Goal: Book appointment/travel/reservation

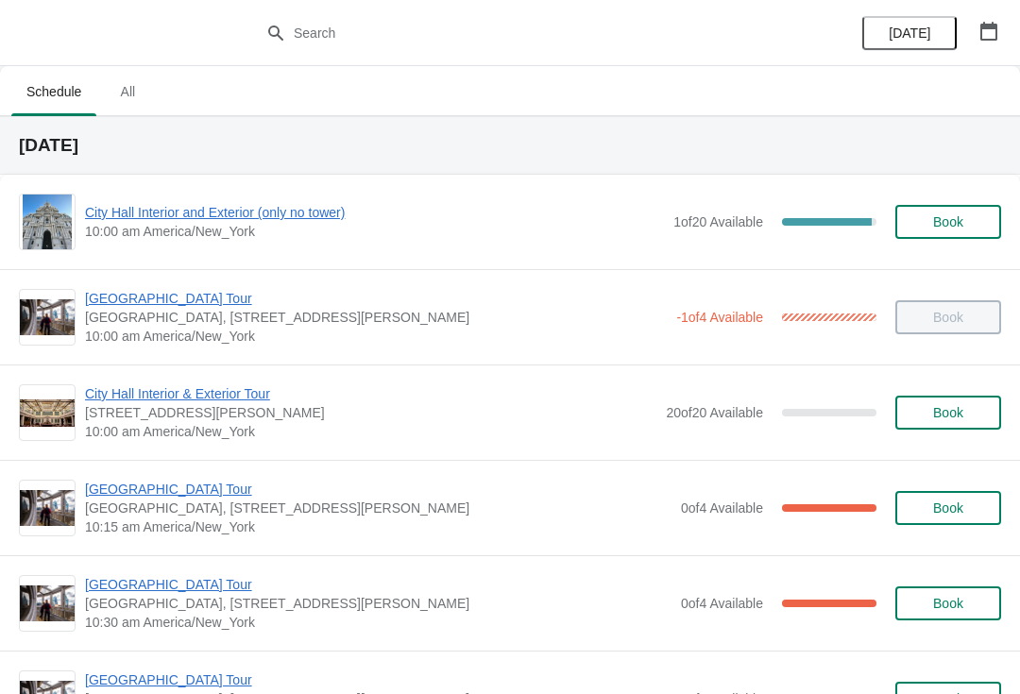
click at [180, 585] on span "[GEOGRAPHIC_DATA] Tour" at bounding box center [378, 584] width 586 height 19
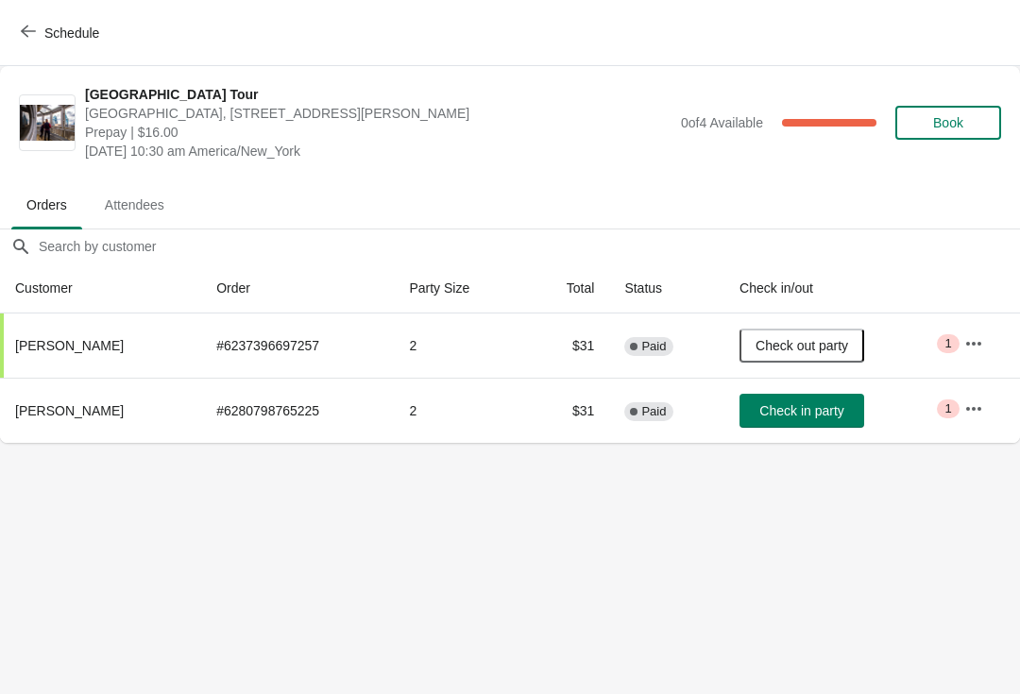
click at [38, 22] on button "Schedule" at bounding box center [61, 33] width 105 height 34
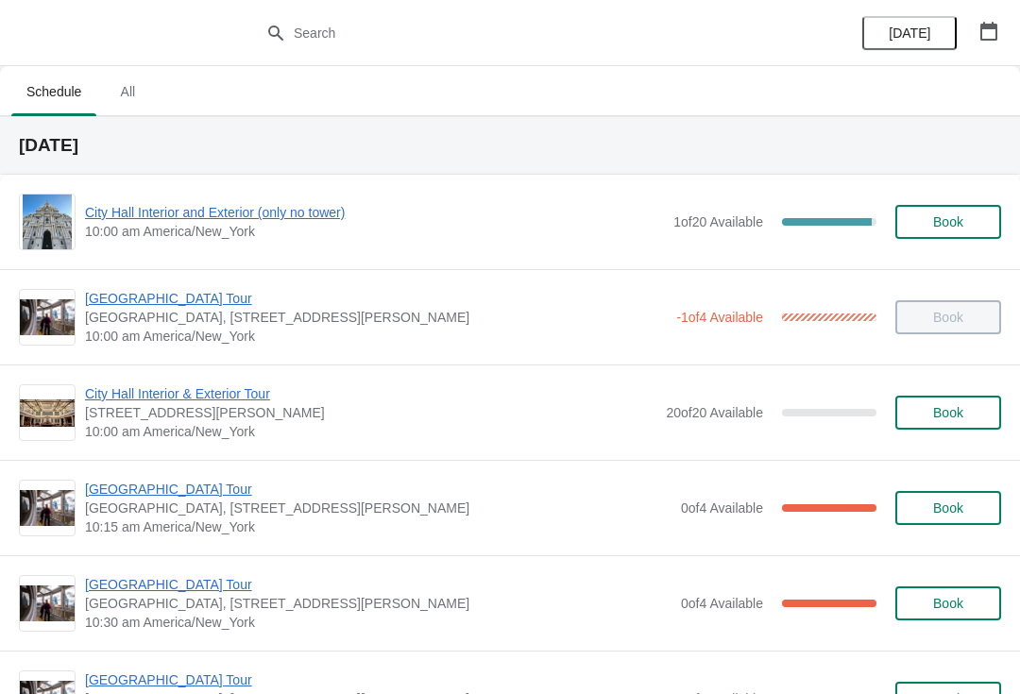
click at [196, 579] on span "[GEOGRAPHIC_DATA] Tour" at bounding box center [378, 584] width 586 height 19
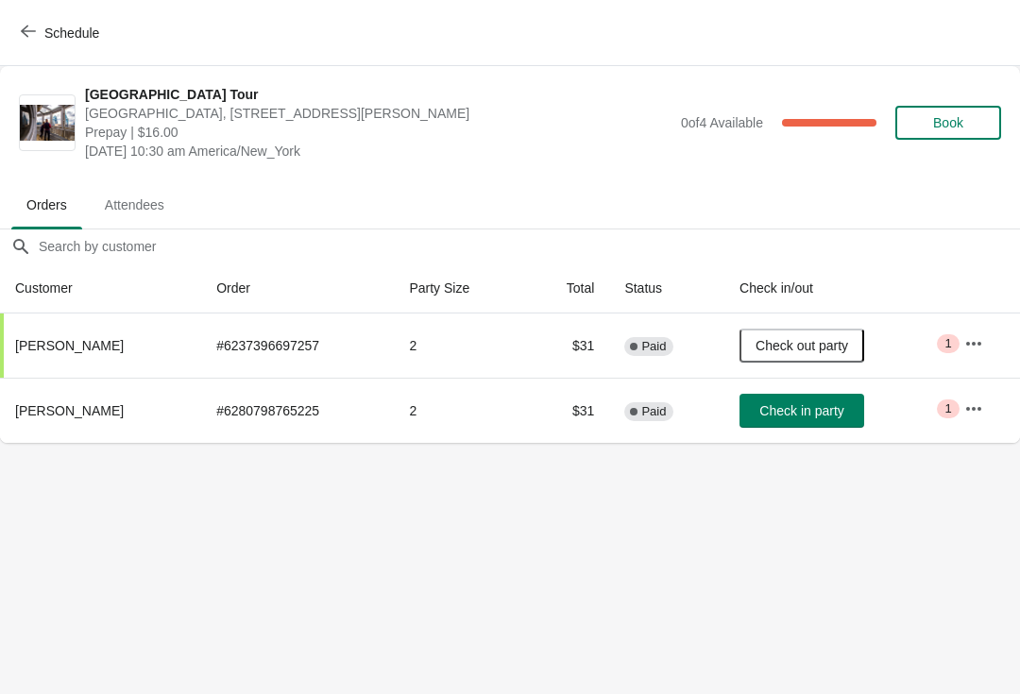
click at [32, 26] on icon "button" at bounding box center [28, 31] width 15 height 15
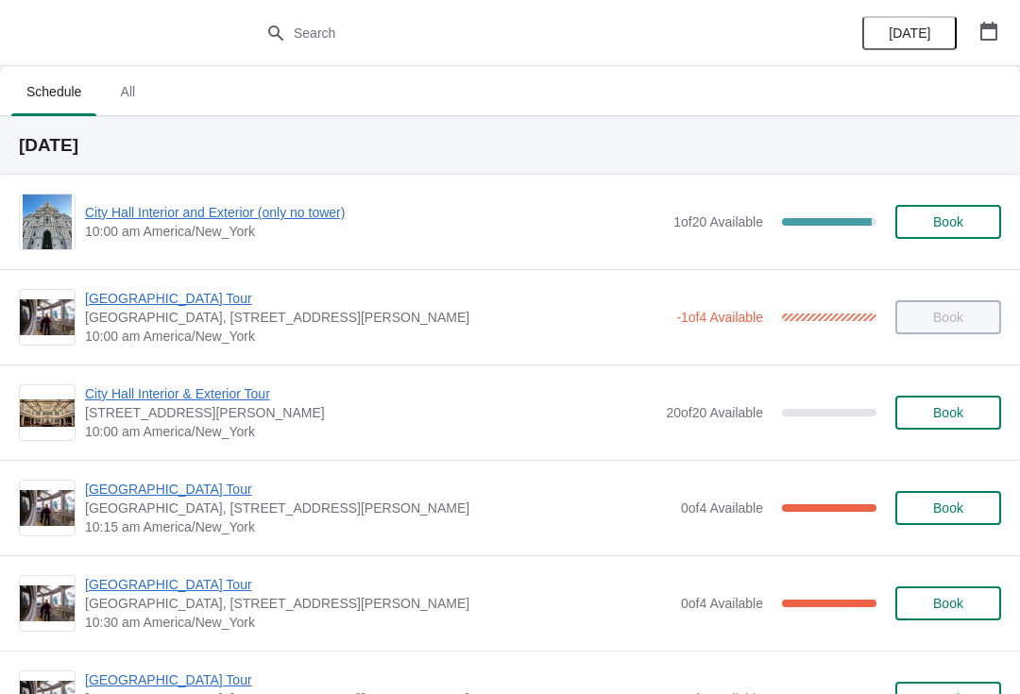
click at [188, 480] on span "[GEOGRAPHIC_DATA] Tour" at bounding box center [378, 489] width 586 height 19
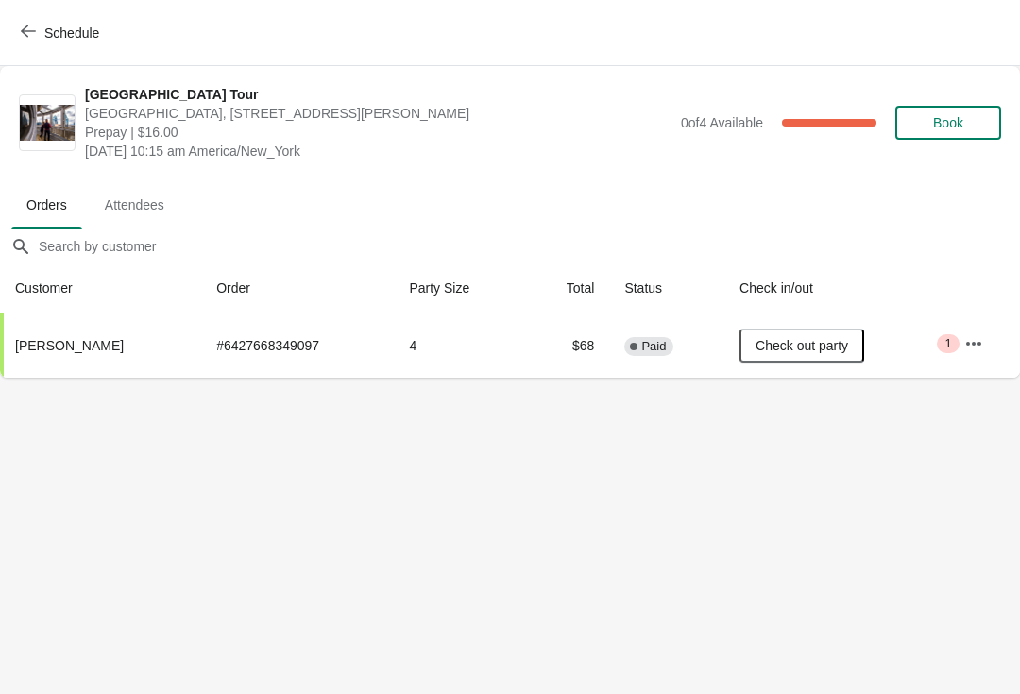
click at [24, 28] on icon "button" at bounding box center [28, 31] width 15 height 15
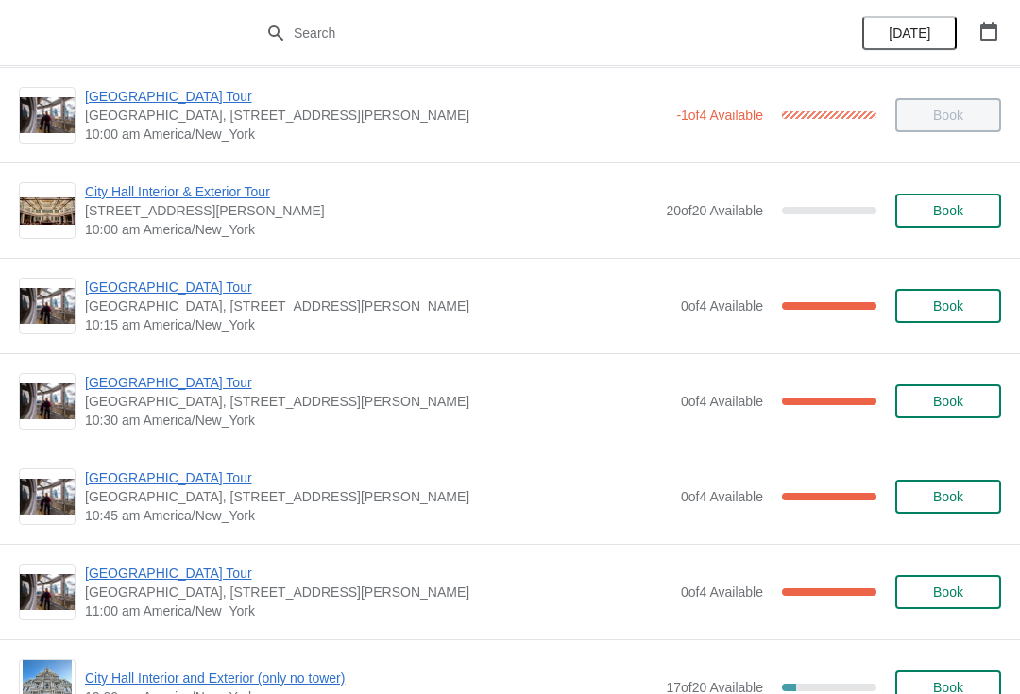
scroll to position [204, 0]
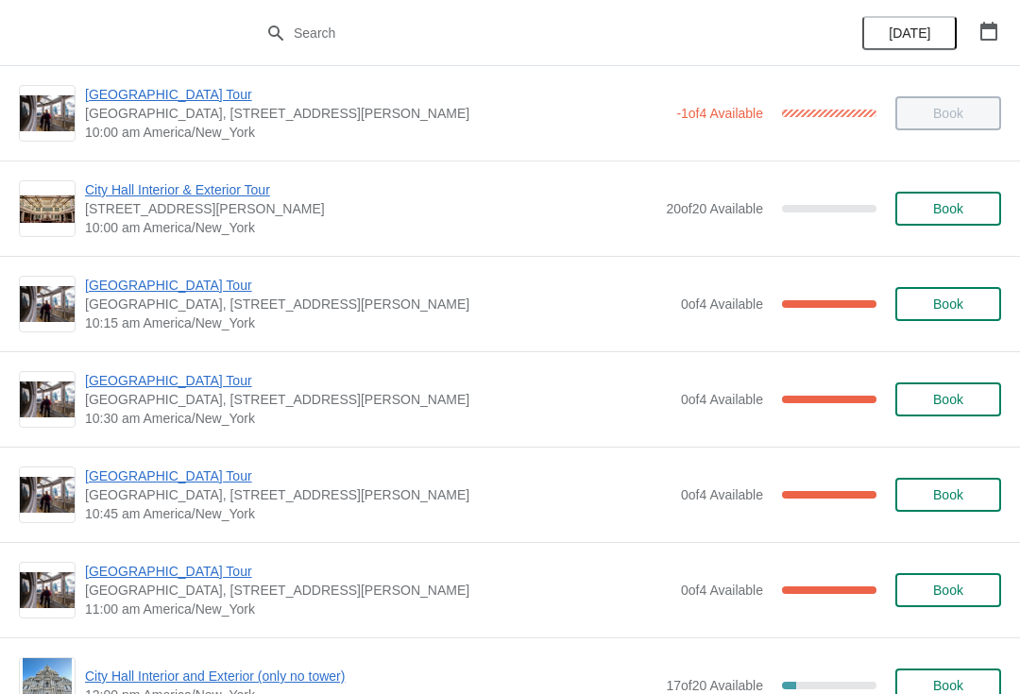
click at [183, 483] on span "[GEOGRAPHIC_DATA] Tour" at bounding box center [378, 476] width 586 height 19
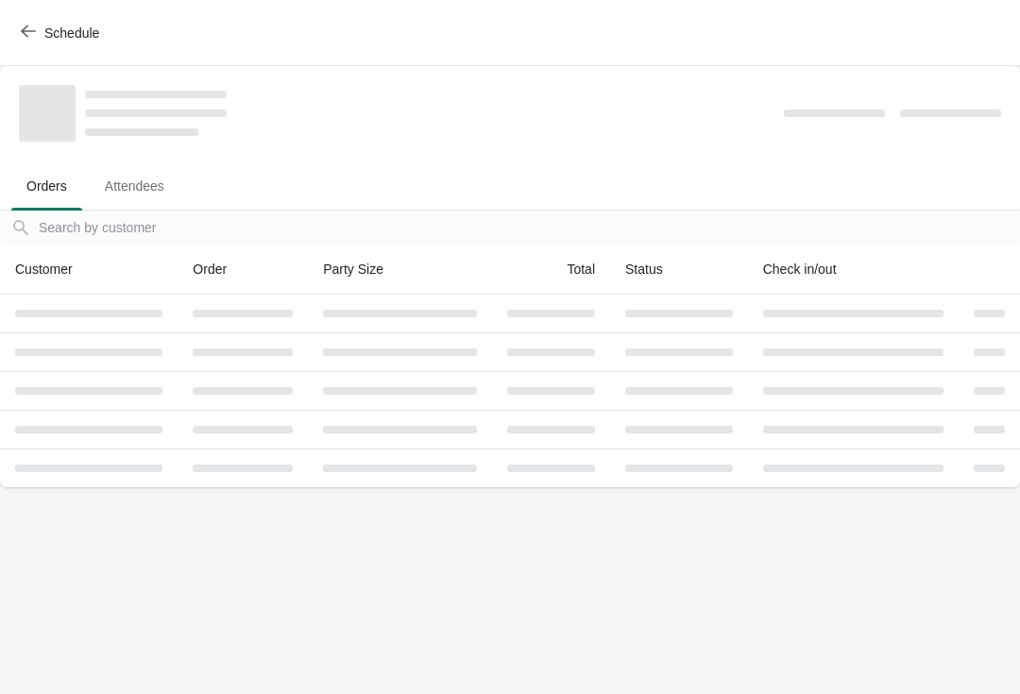
scroll to position [0, 0]
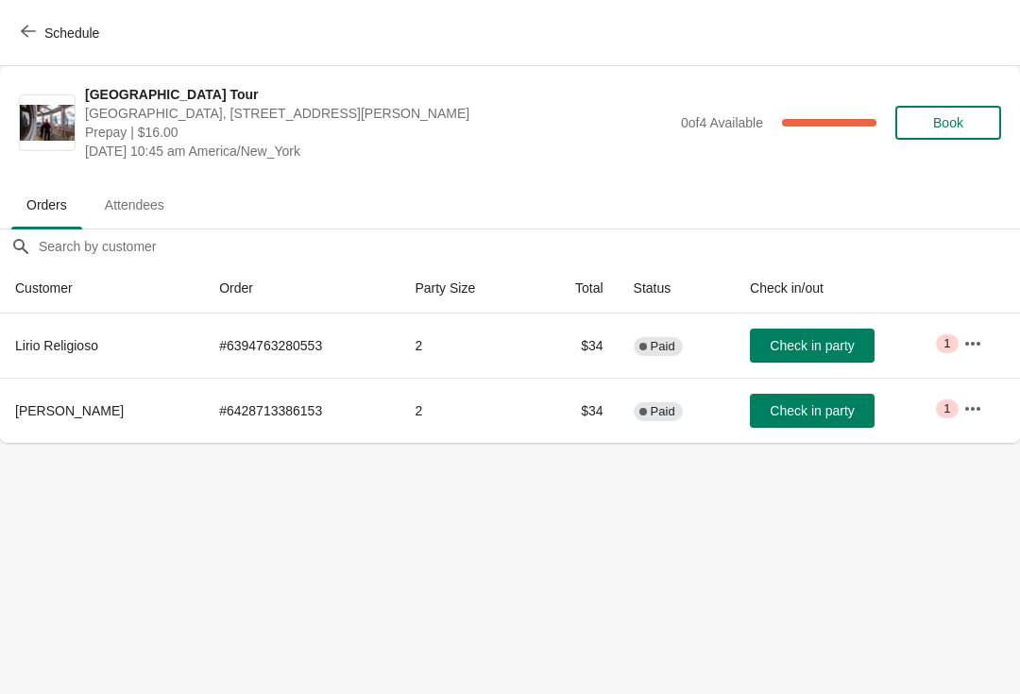
click at [800, 420] on button "Check in party" at bounding box center [812, 411] width 125 height 34
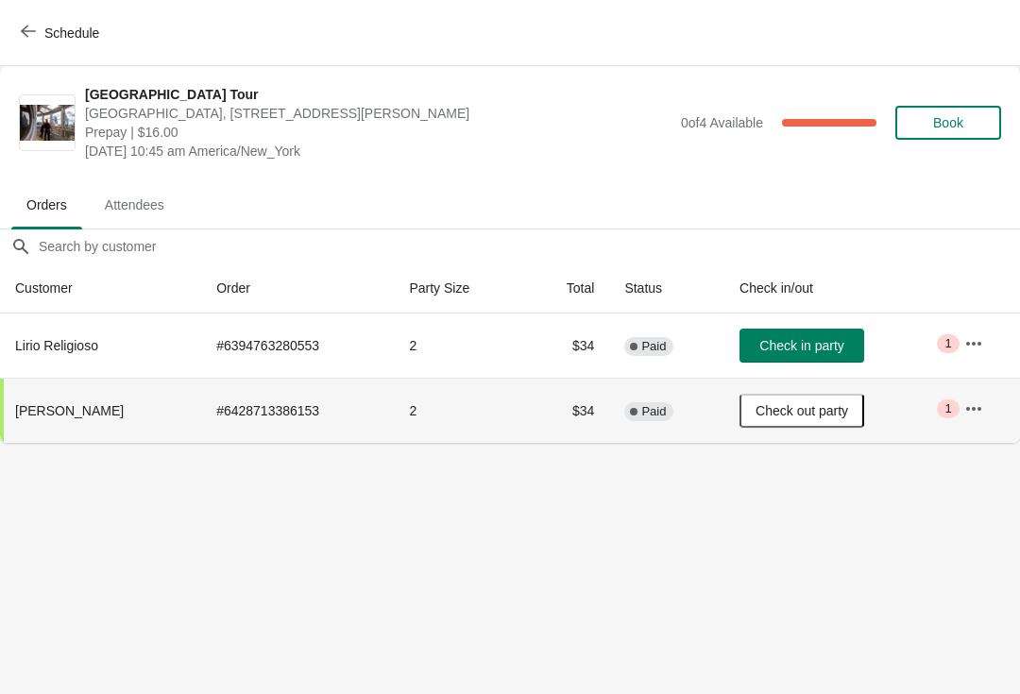
click at [26, 38] on icon "button" at bounding box center [28, 31] width 15 height 15
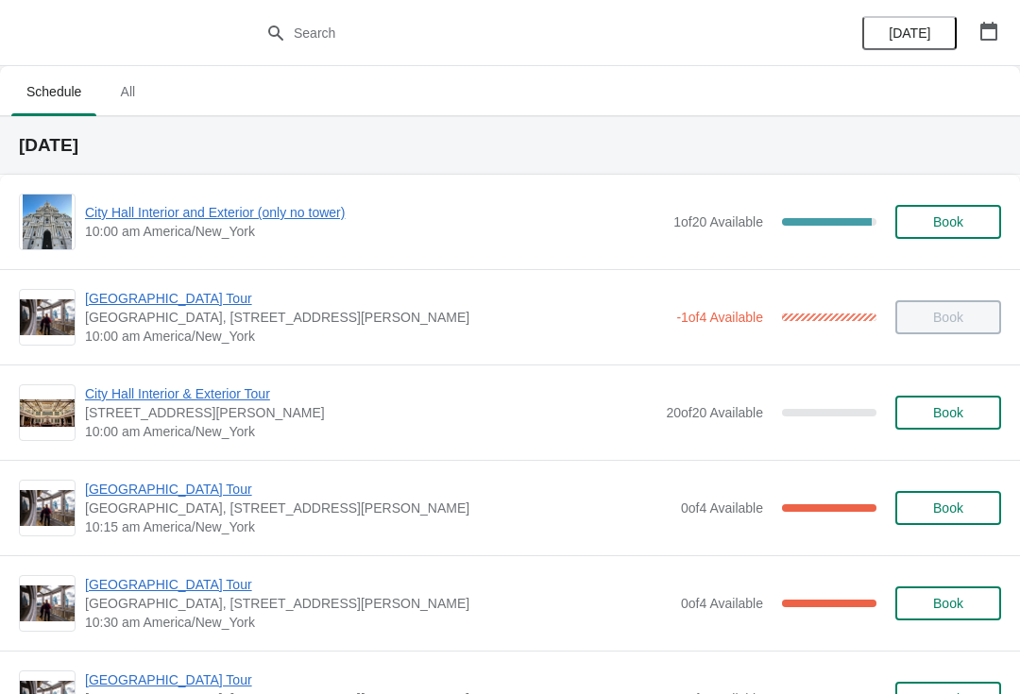
click at [179, 579] on span "[GEOGRAPHIC_DATA] Tour" at bounding box center [378, 584] width 586 height 19
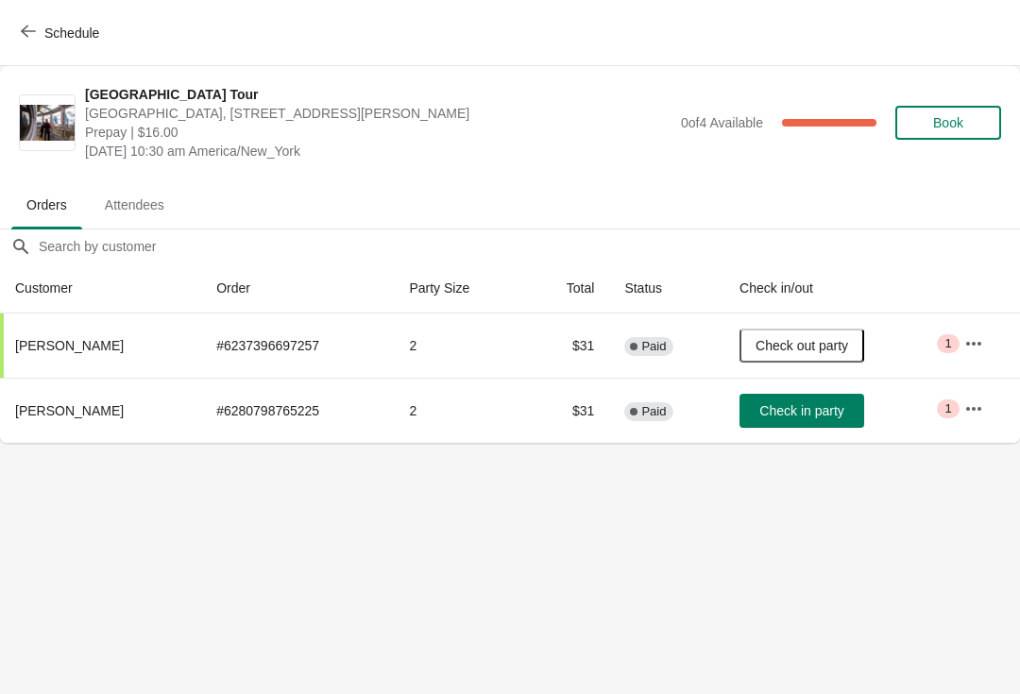
click at [77, 30] on span "Schedule" at bounding box center [71, 32] width 55 height 15
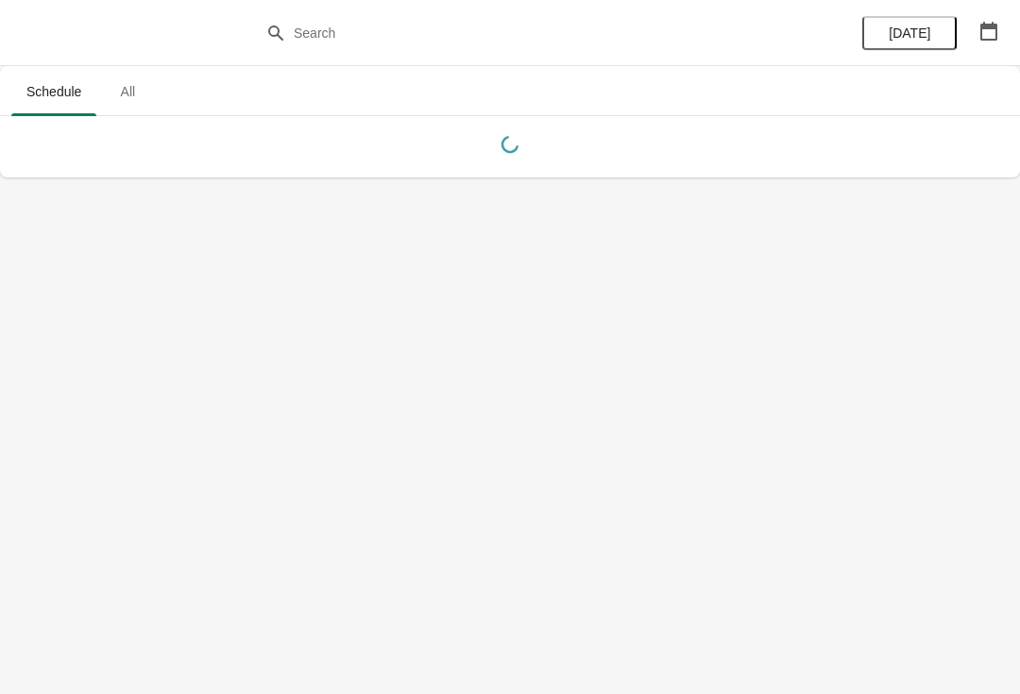
click at [71, 32] on div at bounding box center [510, 33] width 1020 height 66
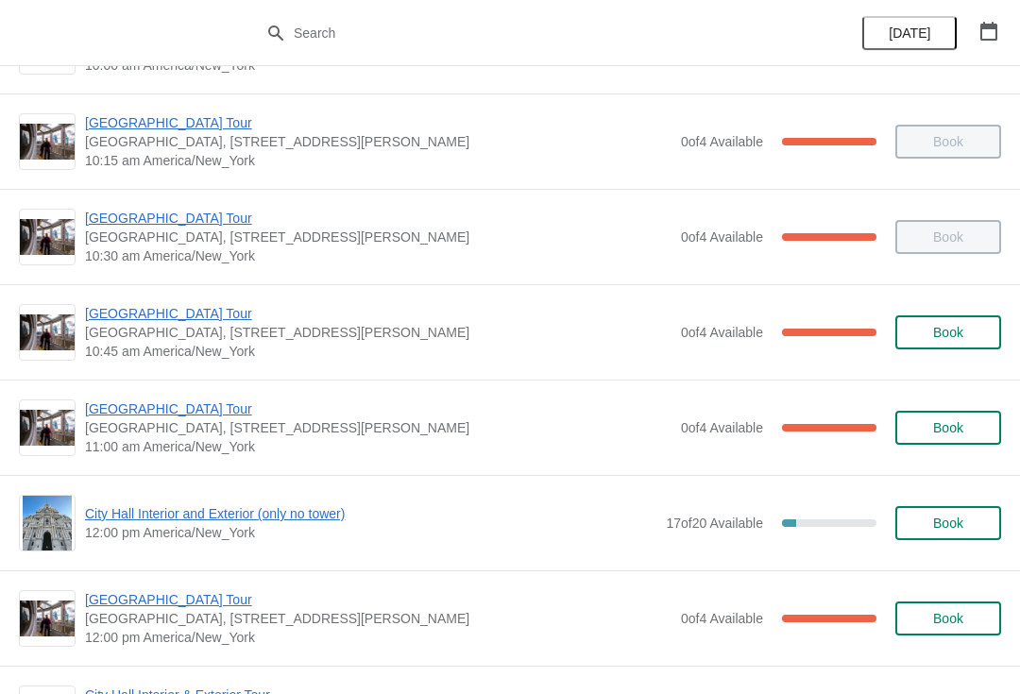
scroll to position [365, 0]
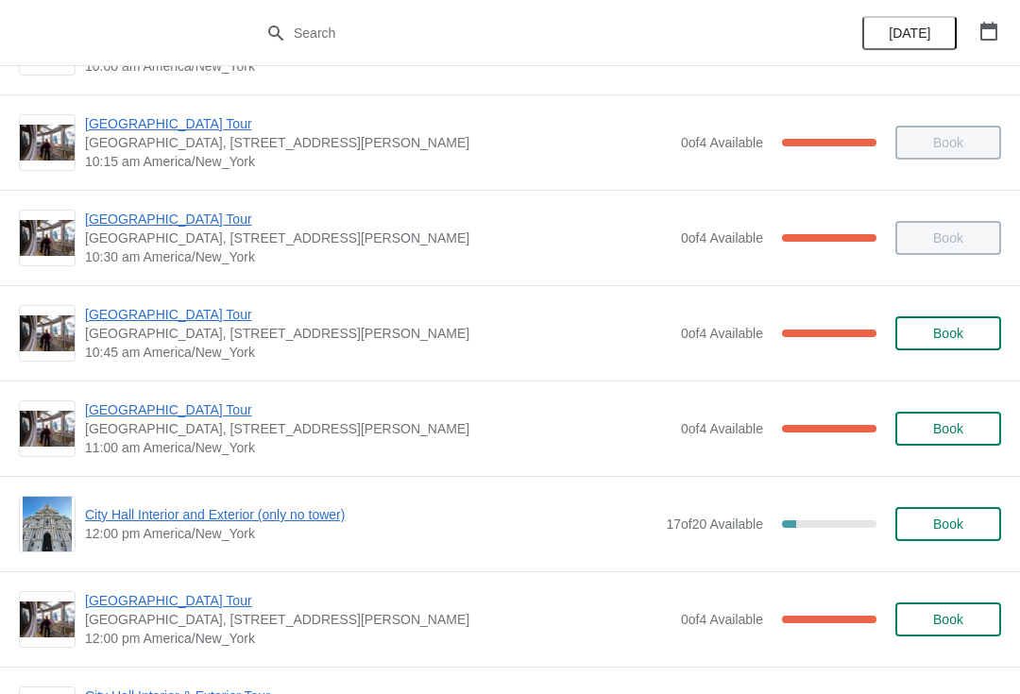
click at [95, 447] on span "11:00 am America/New_York" at bounding box center [378, 447] width 586 height 19
click at [128, 417] on span "[GEOGRAPHIC_DATA] Tour" at bounding box center [378, 409] width 586 height 19
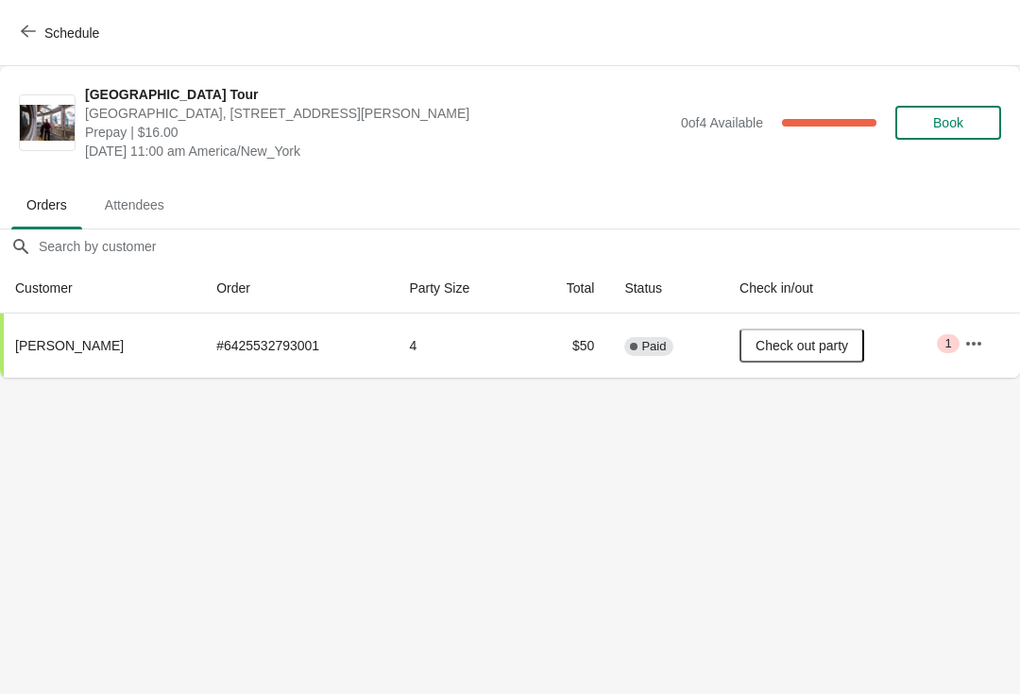
click at [39, 33] on span "Schedule" at bounding box center [62, 33] width 75 height 18
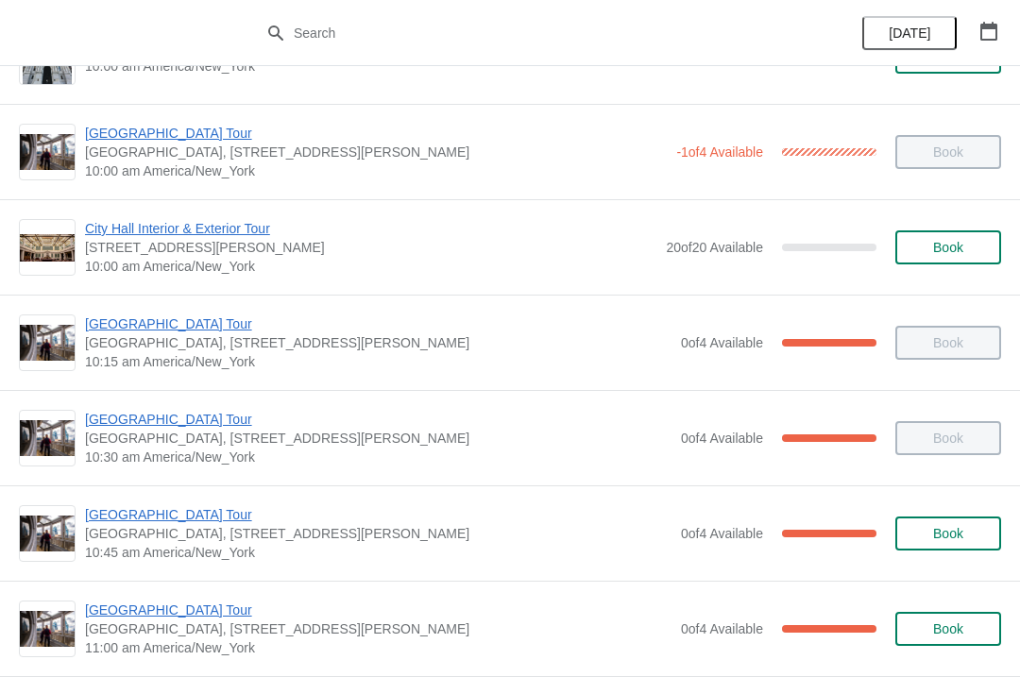
scroll to position [168, 0]
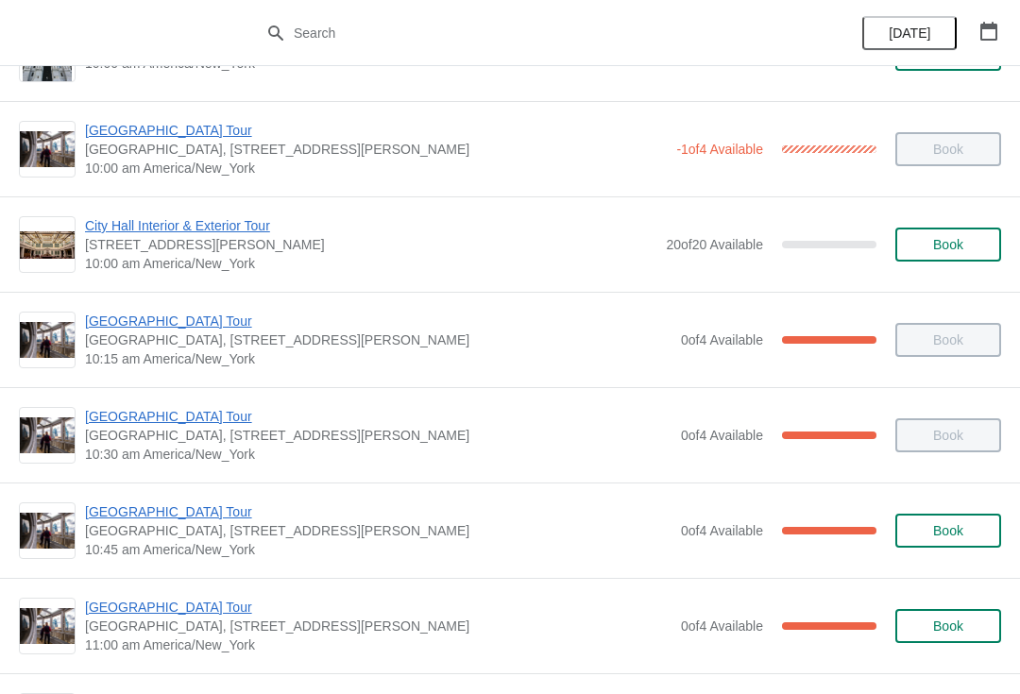
click at [171, 614] on span "[GEOGRAPHIC_DATA] Tour" at bounding box center [378, 607] width 586 height 19
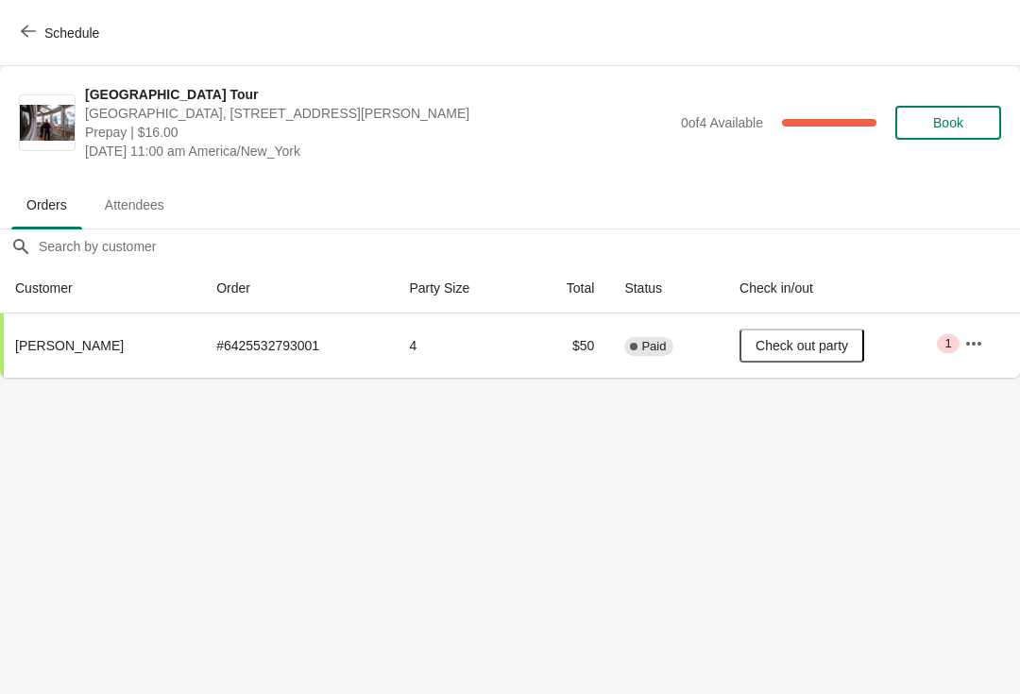
scroll to position [0, 0]
click at [75, 28] on span "Schedule" at bounding box center [71, 32] width 55 height 15
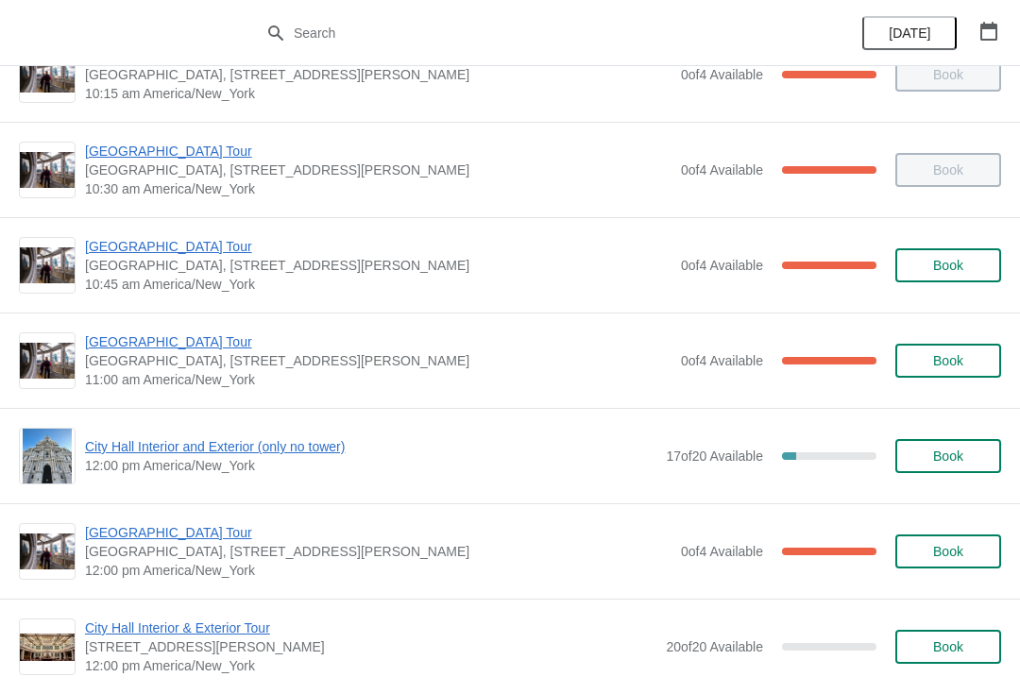
scroll to position [433, 0]
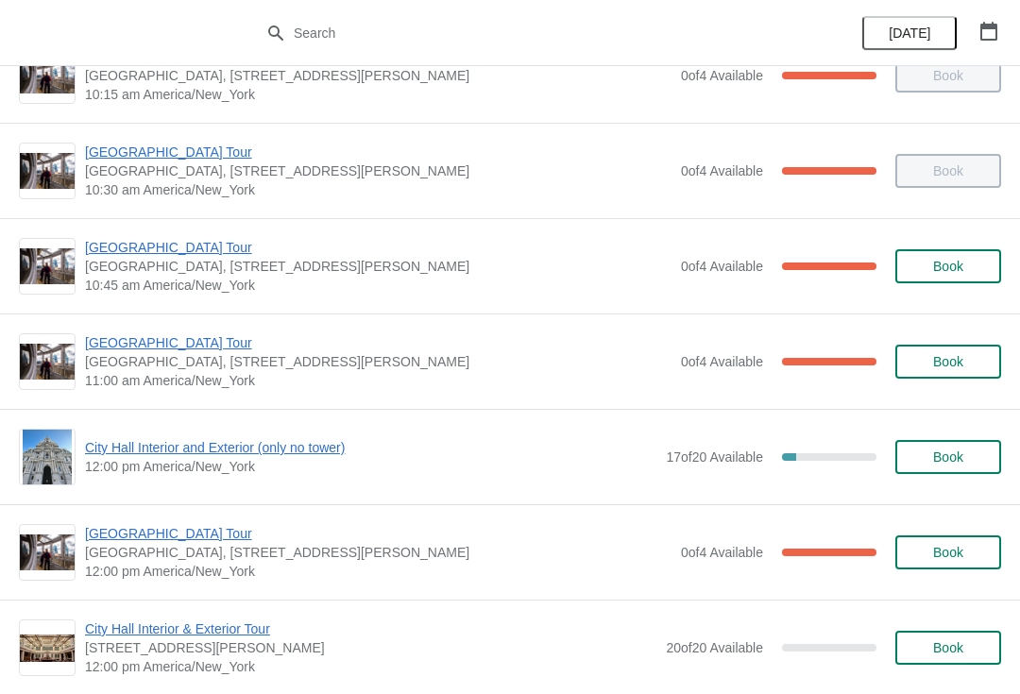
click at [183, 351] on span "[GEOGRAPHIC_DATA] Tour" at bounding box center [378, 342] width 586 height 19
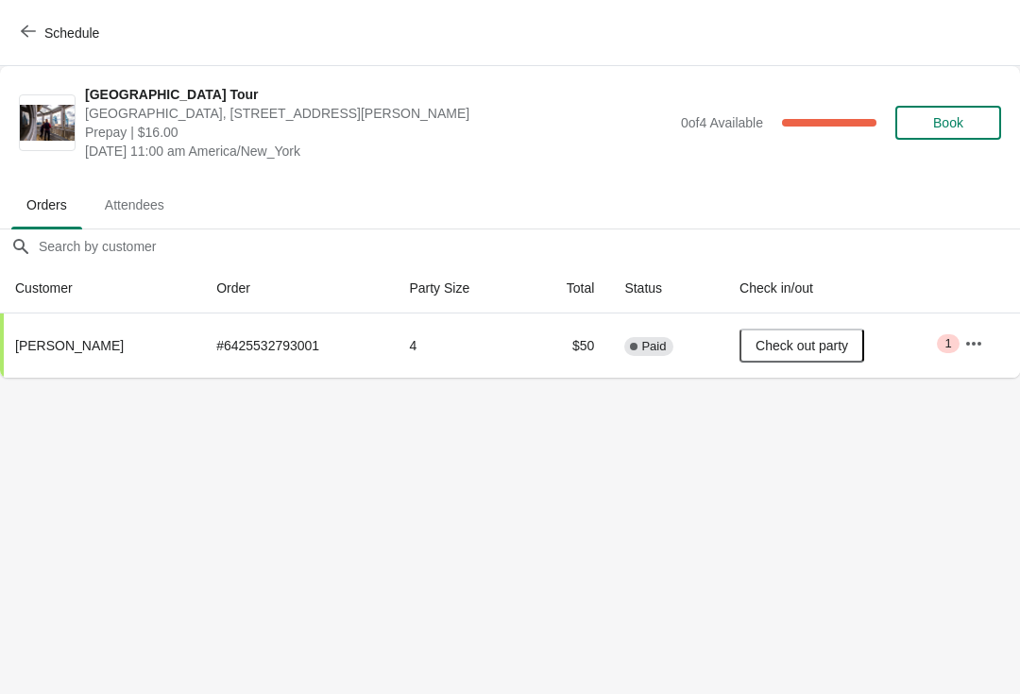
scroll to position [0, 0]
